Goal: Information Seeking & Learning: Learn about a topic

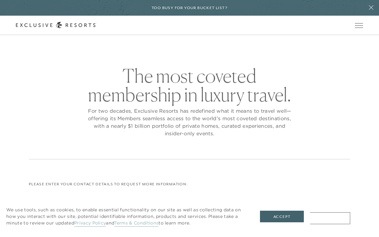
checkbox input "false"
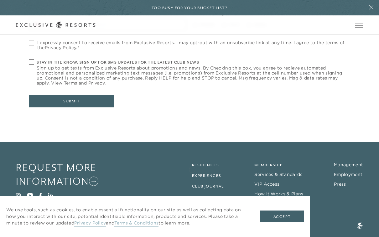
scroll to position [267, 0]
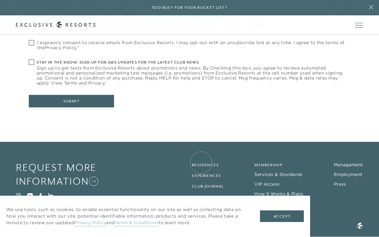
click at [201, 163] on link "Residences" at bounding box center [205, 165] width 27 height 4
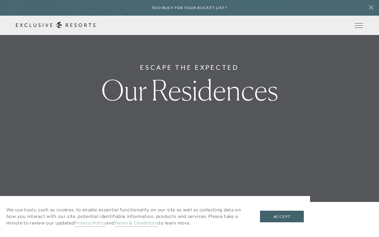
scroll to position [55, 0]
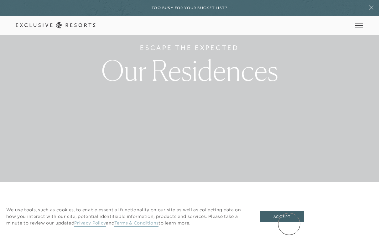
click at [288, 223] on button "Accept" at bounding box center [282, 217] width 44 height 12
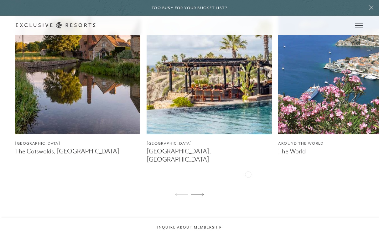
scroll to position [401, 0]
click at [243, 130] on img at bounding box center [209, 56] width 125 height 157
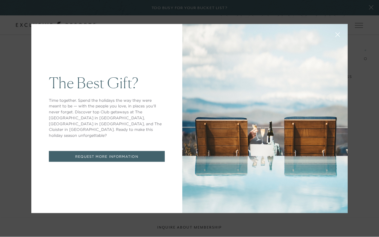
scroll to position [1080, 0]
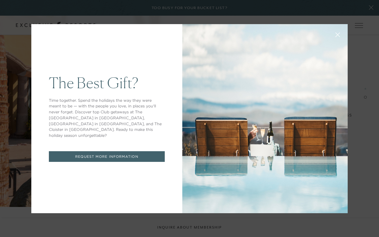
click at [339, 36] on icon at bounding box center [337, 34] width 5 height 5
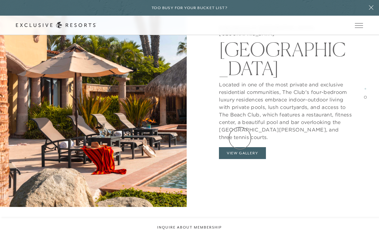
click at [240, 147] on button "View Gallery" at bounding box center [242, 153] width 47 height 12
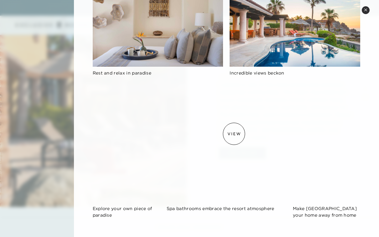
scroll to position [587, 0]
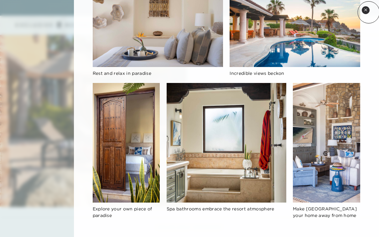
click at [368, 12] on button "Close quickview" at bounding box center [366, 10] width 8 height 8
